Goal: Transaction & Acquisition: Book appointment/travel/reservation

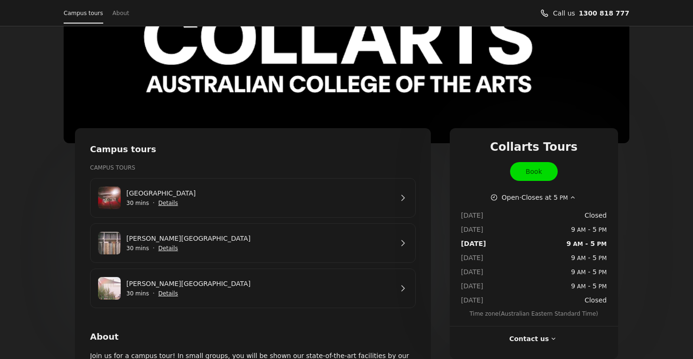
scroll to position [74, 0]
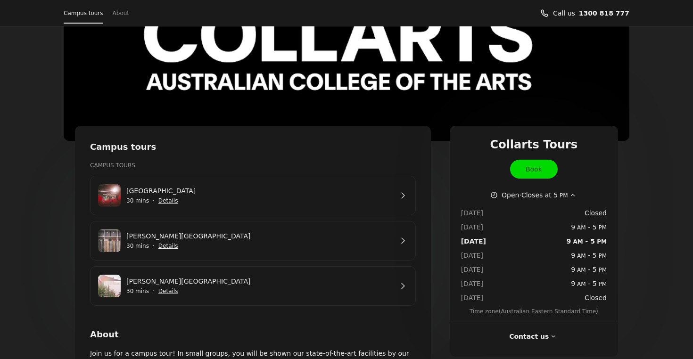
click at [392, 286] on link "[PERSON_NAME][GEOGRAPHIC_DATA]" at bounding box center [259, 281] width 266 height 10
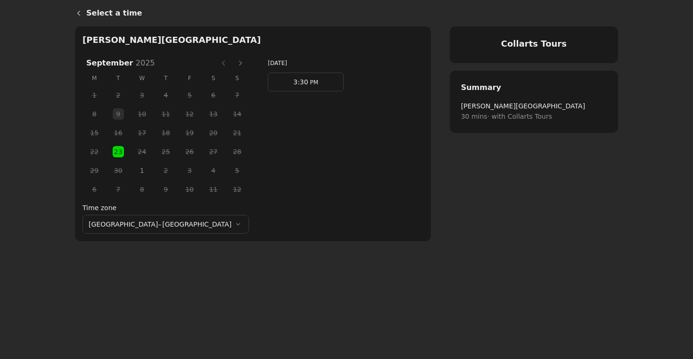
drag, startPoint x: 270, startPoint y: 82, endPoint x: 284, endPoint y: 88, distance: 15.2
click at [293, 82] on span "3:30" at bounding box center [300, 82] width 15 height 8
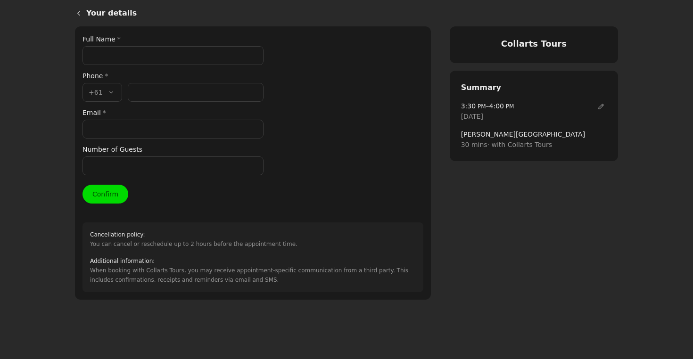
click at [124, 128] on input "Email *" at bounding box center [172, 129] width 181 height 19
click at [131, 56] on input "Full Name *" at bounding box center [172, 55] width 181 height 19
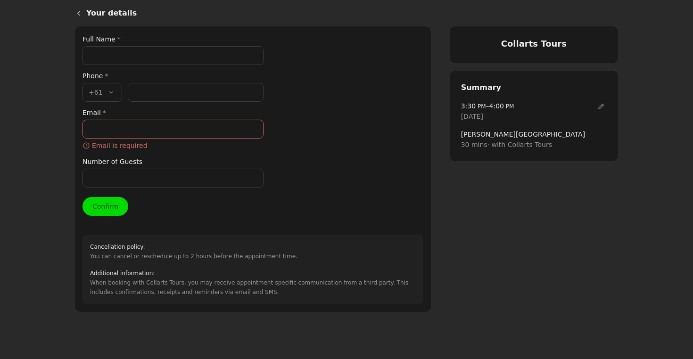
type input "b"
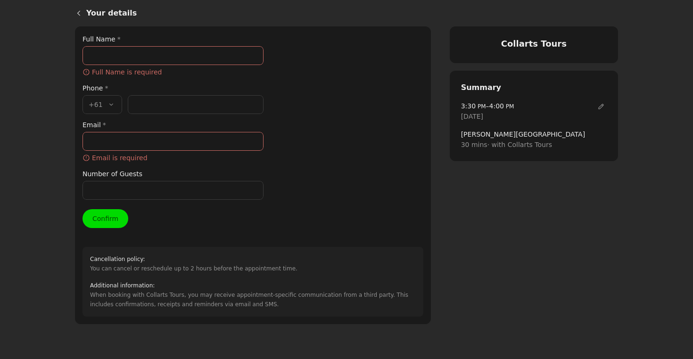
click at [110, 52] on input "Full Name *" at bounding box center [172, 55] width 181 height 19
paste input "[PERSON_NAME]"
type input "[PERSON_NAME]"
click at [176, 104] on div "Full Name * [PERSON_NAME] ​ Full Name is required Phone * Country code * , +61 …" at bounding box center [172, 117] width 181 height 166
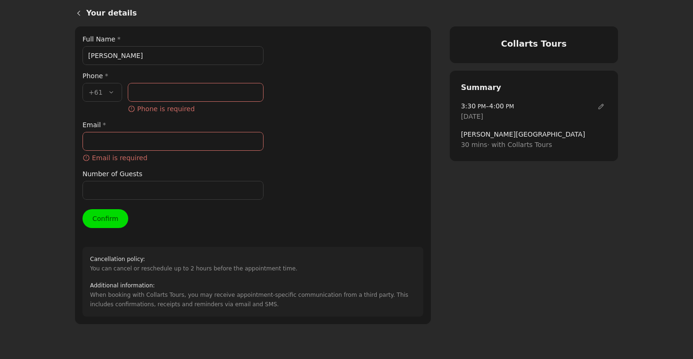
click at [203, 92] on input "Phone number *" at bounding box center [196, 92] width 136 height 19
paste input "[EMAIL_ADDRESS][DOMAIN_NAME]"
type input "[EMAIL_ADDRESS][DOMAIN_NAME]"
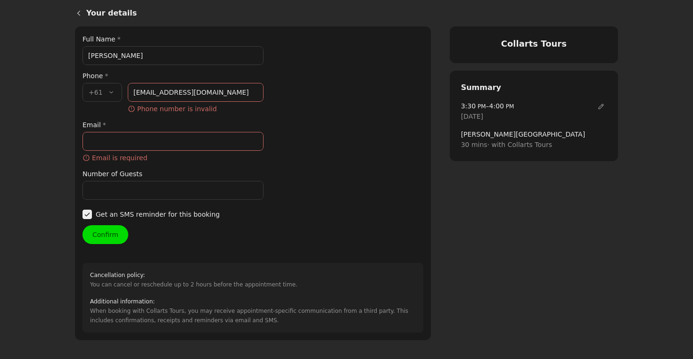
scroll to position [16, 0]
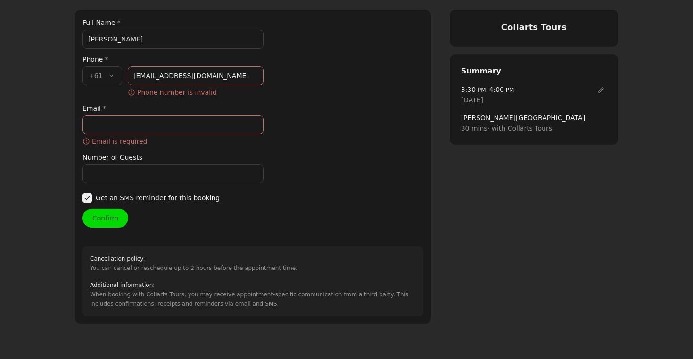
click at [151, 113] on label "Email *" at bounding box center [172, 108] width 181 height 10
click at [151, 115] on input "Email *" at bounding box center [172, 124] width 181 height 19
paste input "[EMAIL_ADDRESS][DOMAIN_NAME]"
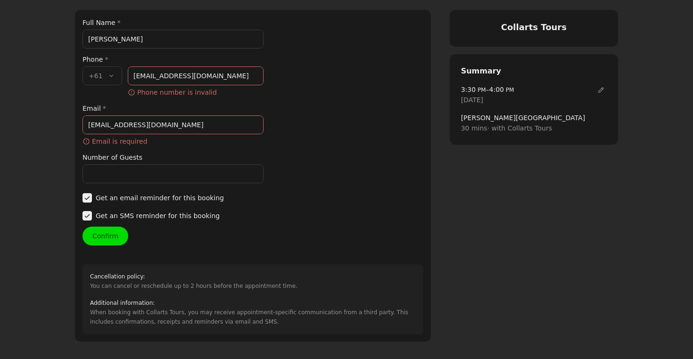
type input "[EMAIL_ADDRESS][DOMAIN_NAME]"
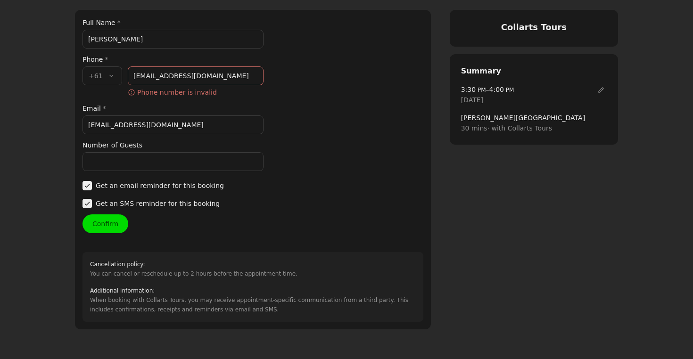
drag, startPoint x: 223, startPoint y: 73, endPoint x: 116, endPoint y: 71, distance: 107.0
click at [116, 71] on div "Country code * , +61 +61 Phone number * [EMAIL_ADDRESS][DOMAIN_NAME] ​ Phone nu…" at bounding box center [172, 81] width 181 height 31
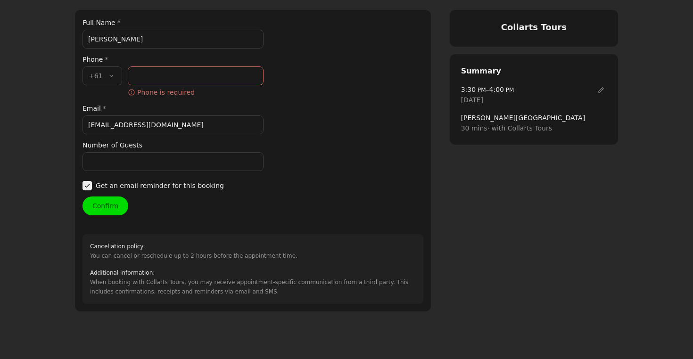
click at [178, 78] on input "Phone number *" at bounding box center [196, 75] width 136 height 19
paste input "451 047 678"
type input "451 047 678"
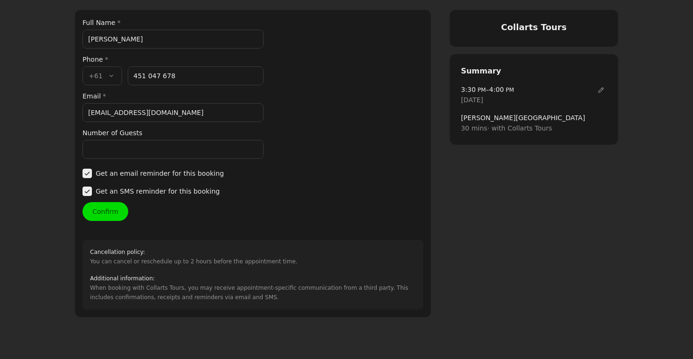
click at [106, 147] on input "Number of Guests" at bounding box center [172, 149] width 181 height 19
type input "1"
click at [106, 211] on button "Confirm" at bounding box center [105, 211] width 46 height 19
